Goal: Find contact information: Find contact information

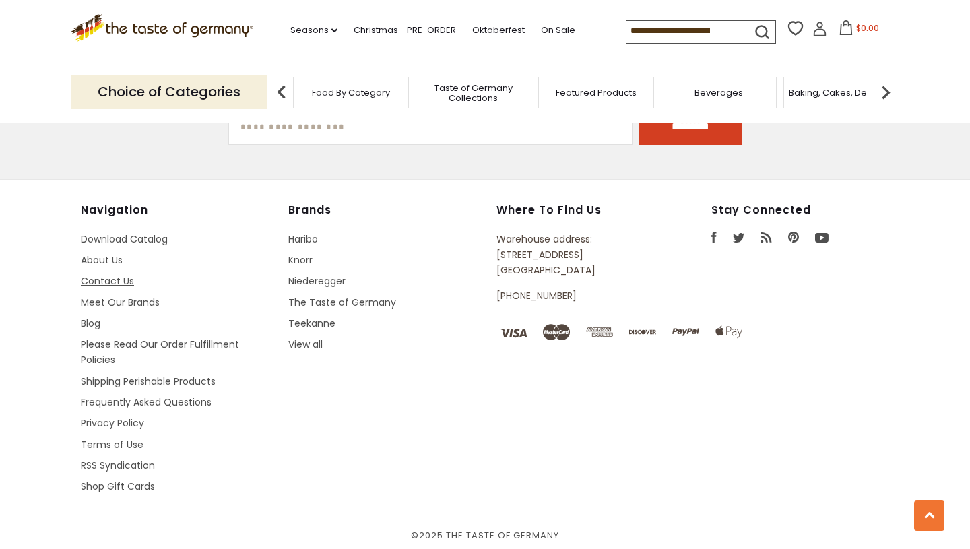
click at [109, 277] on link "Contact Us" at bounding box center [107, 280] width 53 height 13
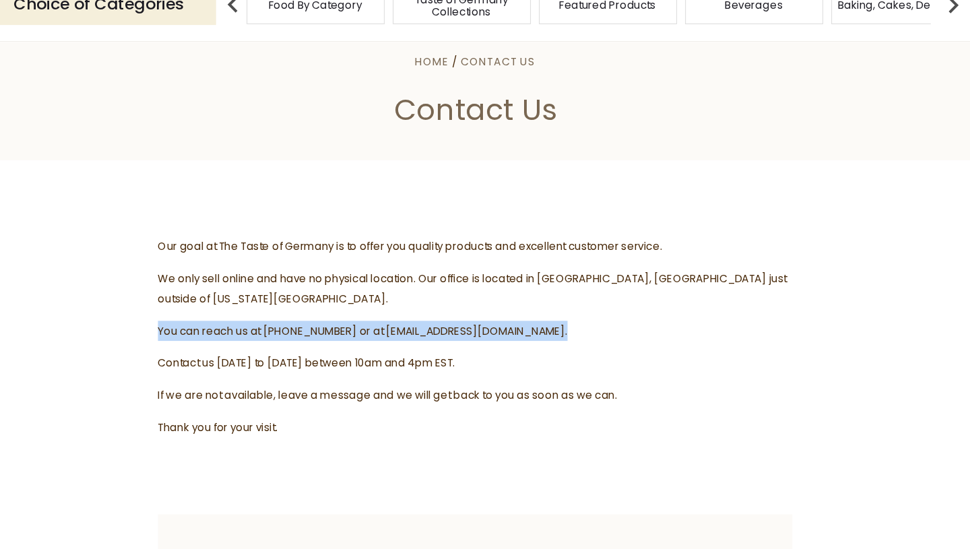
scroll to position [21, 0]
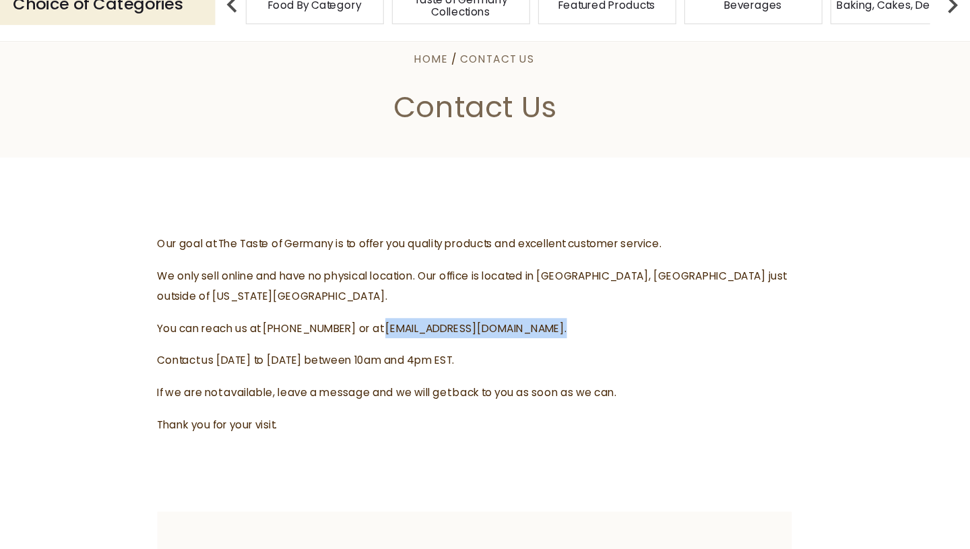
drag, startPoint x: 549, startPoint y: 351, endPoint x: 402, endPoint y: 351, distance: 147.4
click at [402, 357] on span "You can reach us at 1-800-881-6419 or at contact@thetasteofgermany.com." at bounding box center [390, 363] width 343 height 13
copy span "contact@thetasteofgermany.com"
